Goal: Find specific page/section

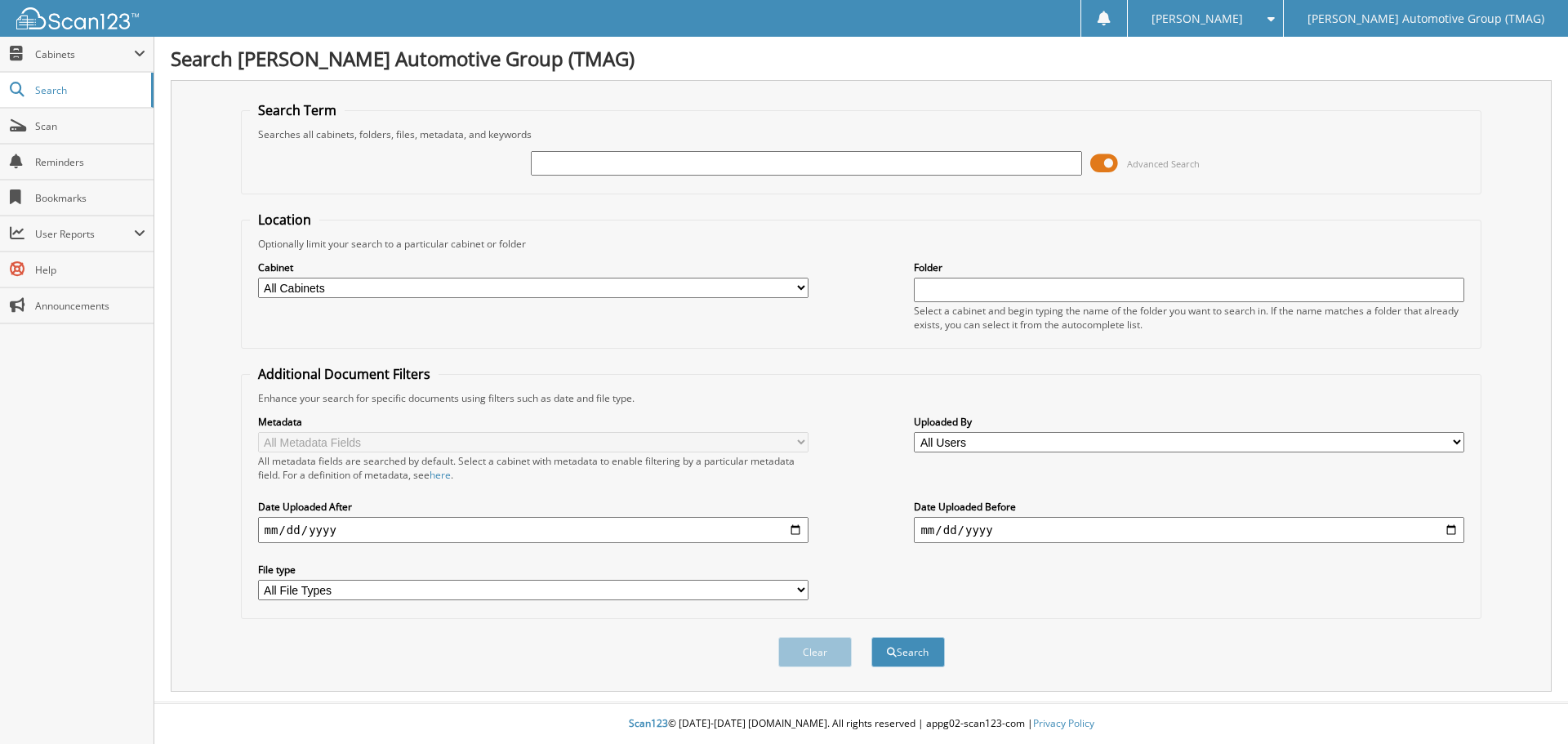
click at [544, 162] on input "text" at bounding box center [807, 163] width 551 height 25
type input "h24403"
click at [871, 637] on button "Search" at bounding box center [907, 652] width 73 height 30
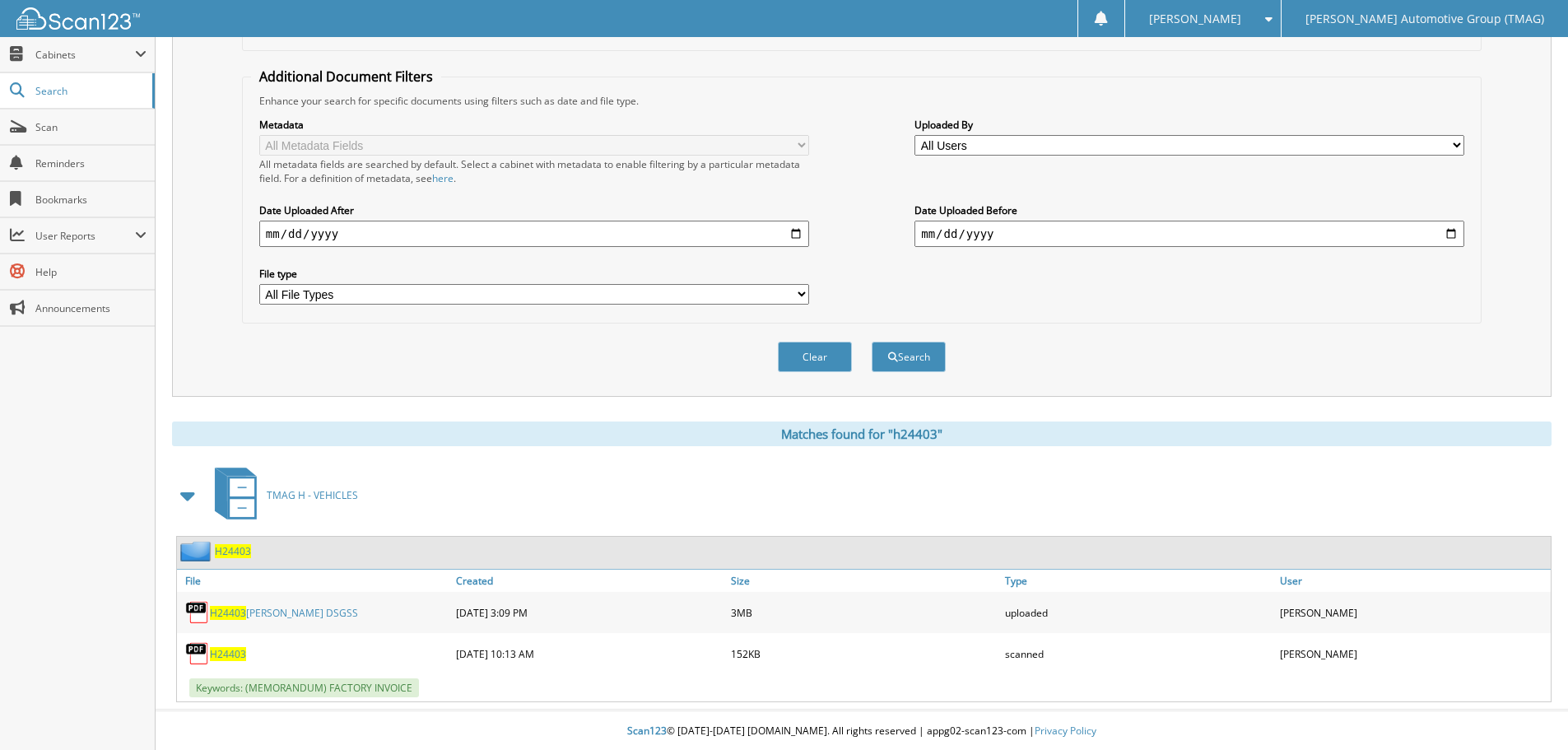
scroll to position [303, 0]
click at [229, 550] on span "H24403" at bounding box center [233, 550] width 36 height 14
